Goal: Task Accomplishment & Management: Complete application form

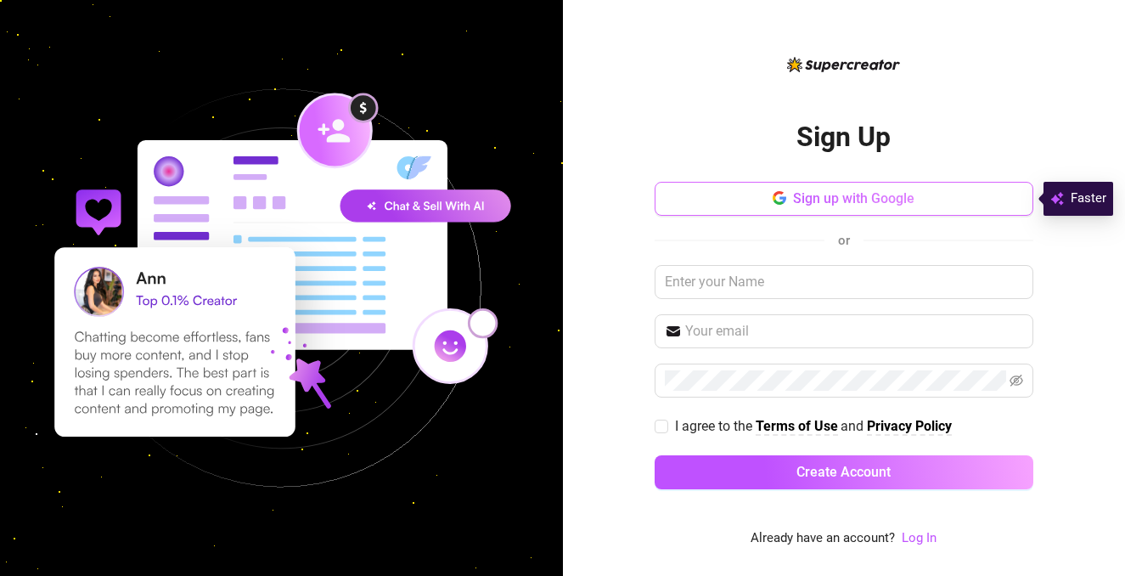
click at [860, 198] on span "Sign up with Google" at bounding box center [853, 198] width 121 height 16
